Goal: Information Seeking & Learning: Learn about a topic

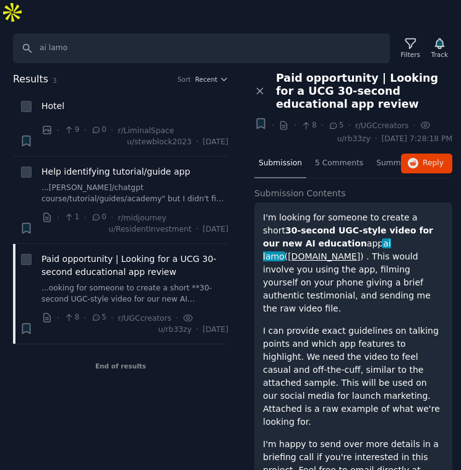
click at [93, 33] on input "ai lamo" at bounding box center [201, 48] width 377 height 30
type input "Learn Ai"
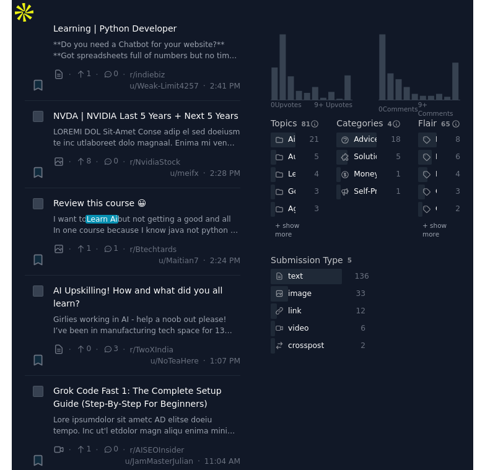
scroll to position [392, 0]
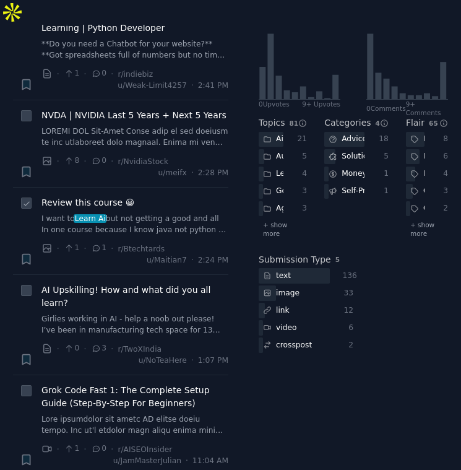
click at [145, 214] on link "I want to Learn Ai but not getting a good and all In one course because I know …" at bounding box center [135, 225] width 187 height 22
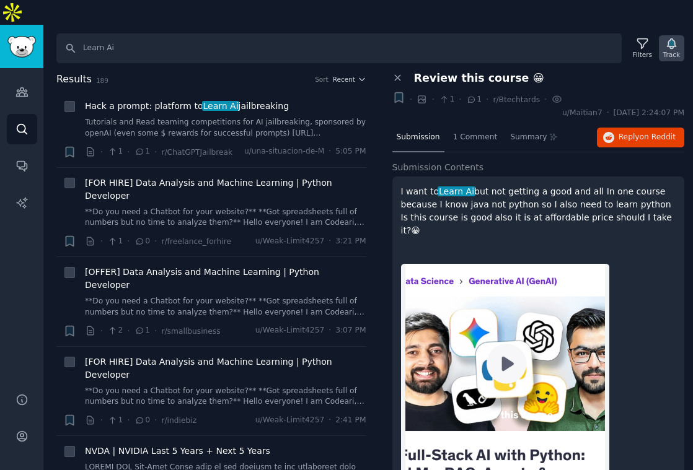
click at [461, 35] on div "Track" at bounding box center [670, 48] width 25 height 26
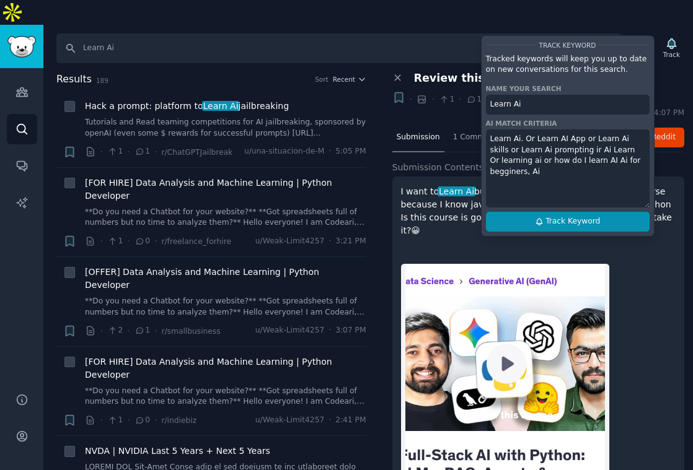
type textarea "Learn Ai. Or Learn AI App or Learn Ai skills or Learn Ai prompting ir Ai Learn …"
click at [461, 216] on span "Track Keyword" at bounding box center [572, 221] width 55 height 11
type input "Learn Ai"
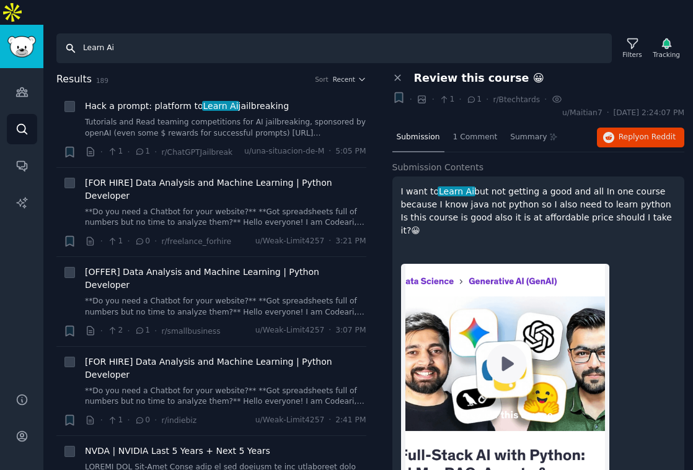
click at [461, 33] on input "Learn Ai" at bounding box center [333, 48] width 555 height 30
click at [394, 72] on icon at bounding box center [397, 77] width 11 height 11
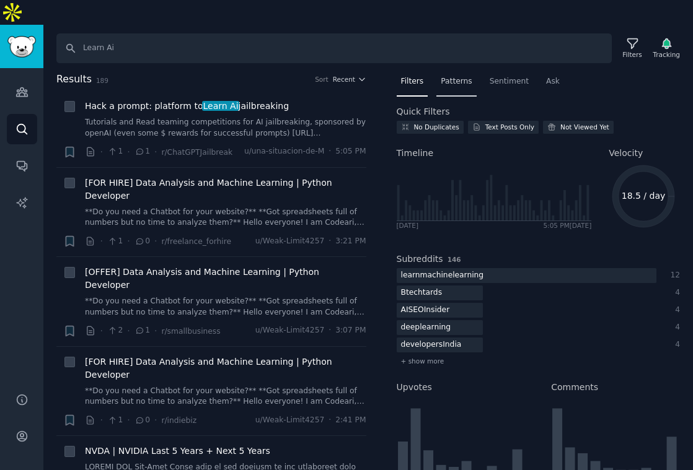
click at [461, 72] on div "Patterns" at bounding box center [456, 84] width 40 height 25
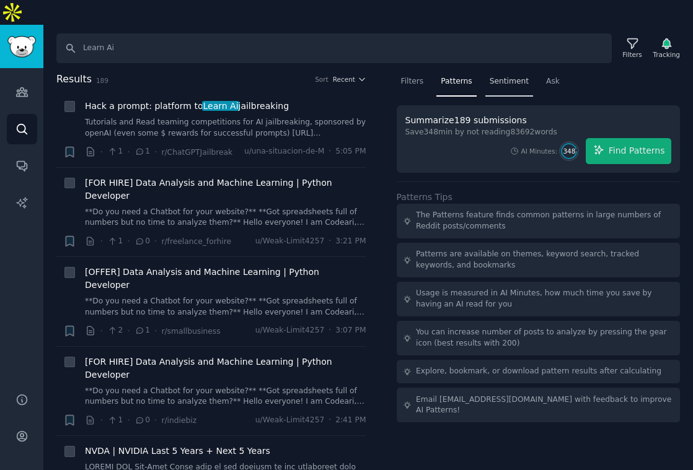
click at [461, 72] on div "Sentiment" at bounding box center [509, 84] width 48 height 25
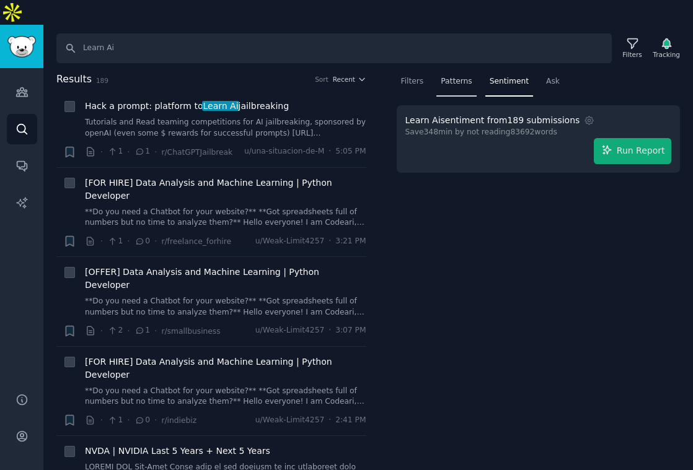
click at [454, 76] on span "Patterns" at bounding box center [455, 81] width 31 height 11
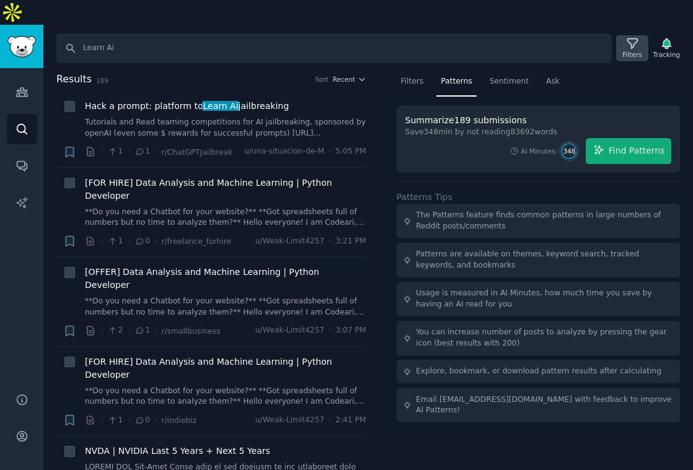
click at [461, 50] on div "Filters" at bounding box center [631, 54] width 19 height 9
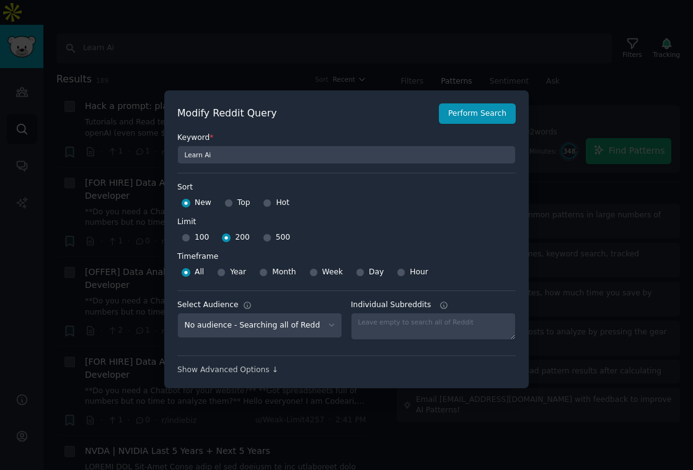
click at [377, 61] on div at bounding box center [346, 235] width 693 height 470
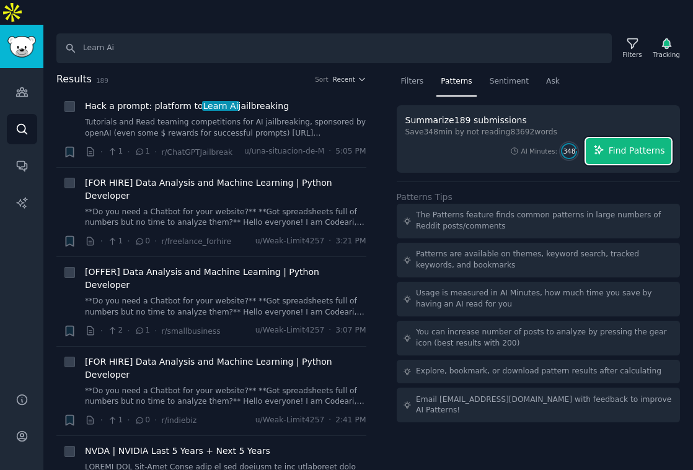
click at [461, 144] on icon "button" at bounding box center [598, 149] width 11 height 11
